Goal: Find specific page/section

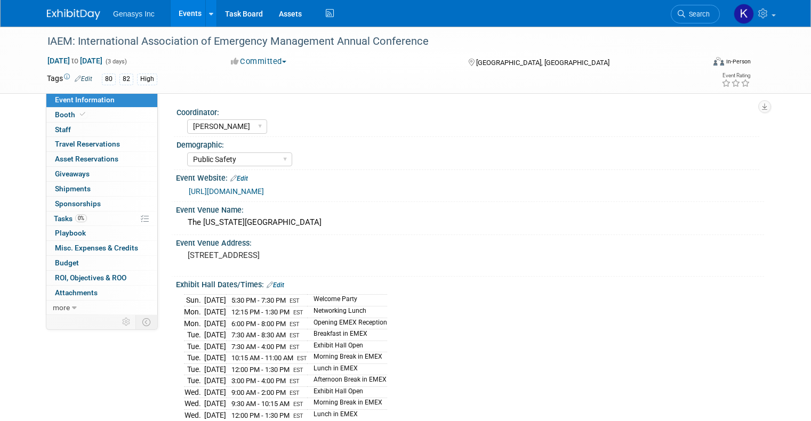
select select "[PERSON_NAME]"
select select "Public Safety"
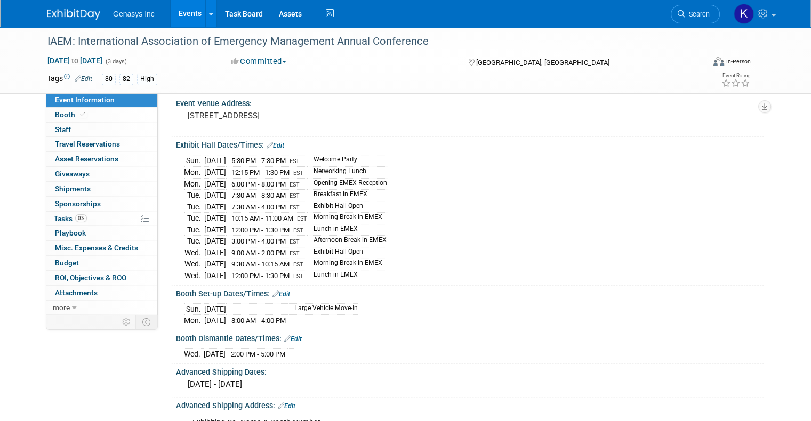
click at [179, 11] on link "Events" at bounding box center [190, 13] width 39 height 27
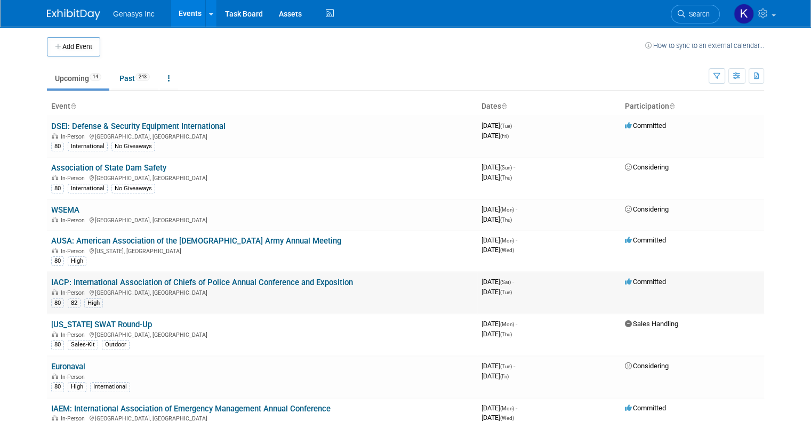
click at [103, 280] on link "IACP: International Association of Chiefs of Police Annual Conference and Expos…" at bounding box center [202, 283] width 302 height 10
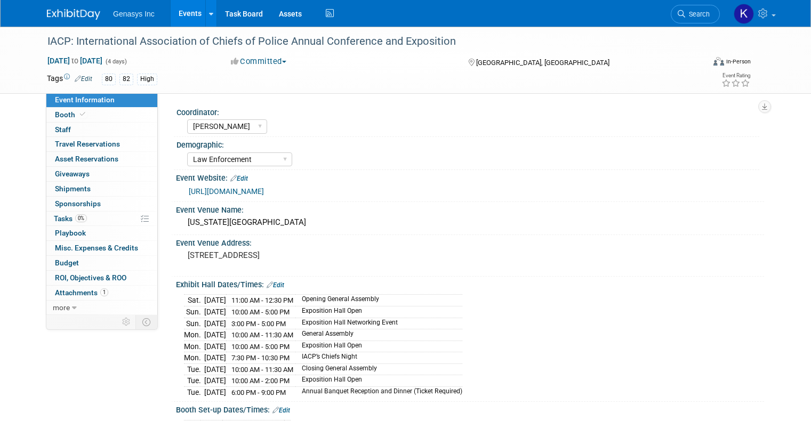
select select "[PERSON_NAME]"
select select "Law Enforcement"
select select "No"
